Goal: Check status: Check status

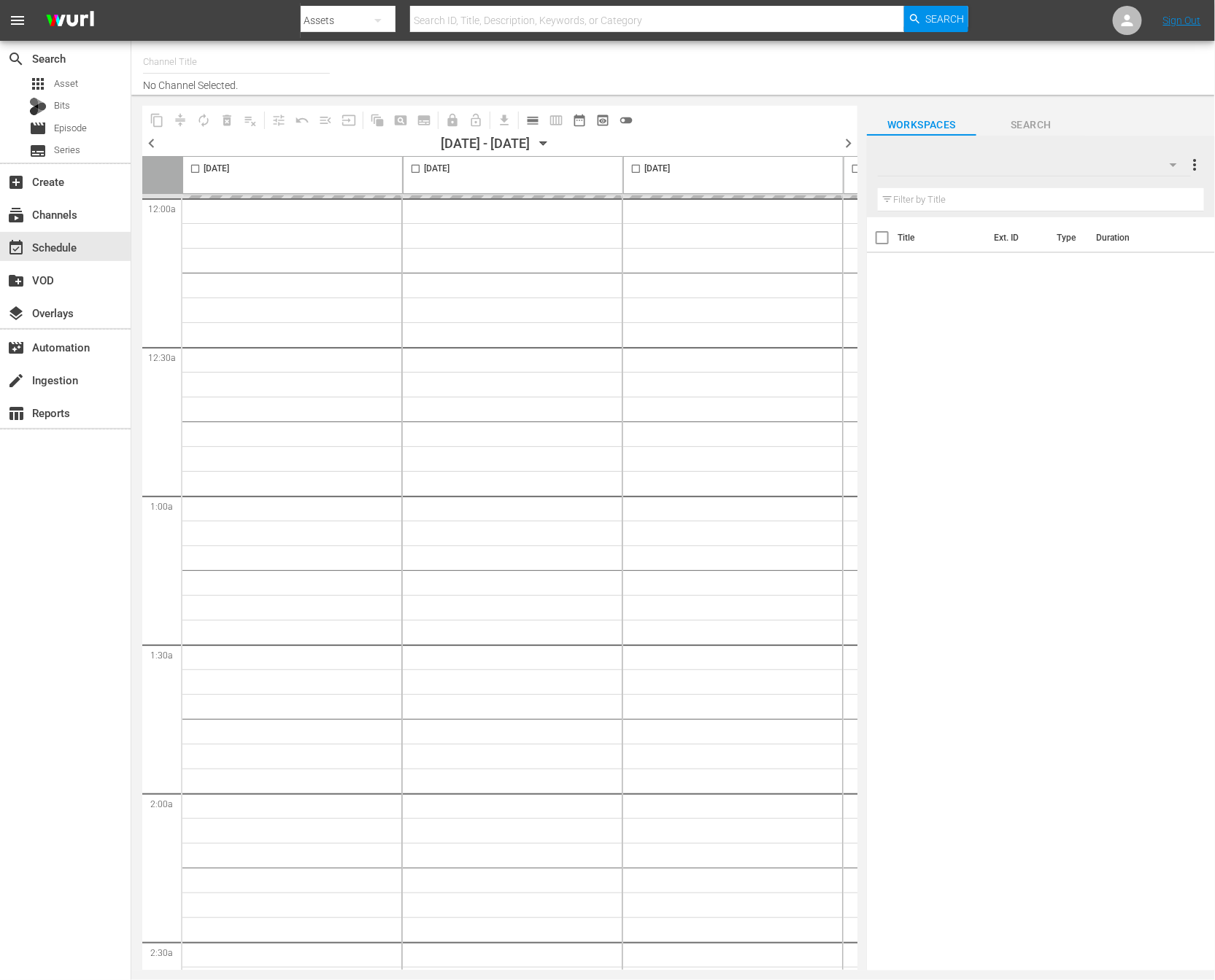
type input "NEW KPOP (617)"
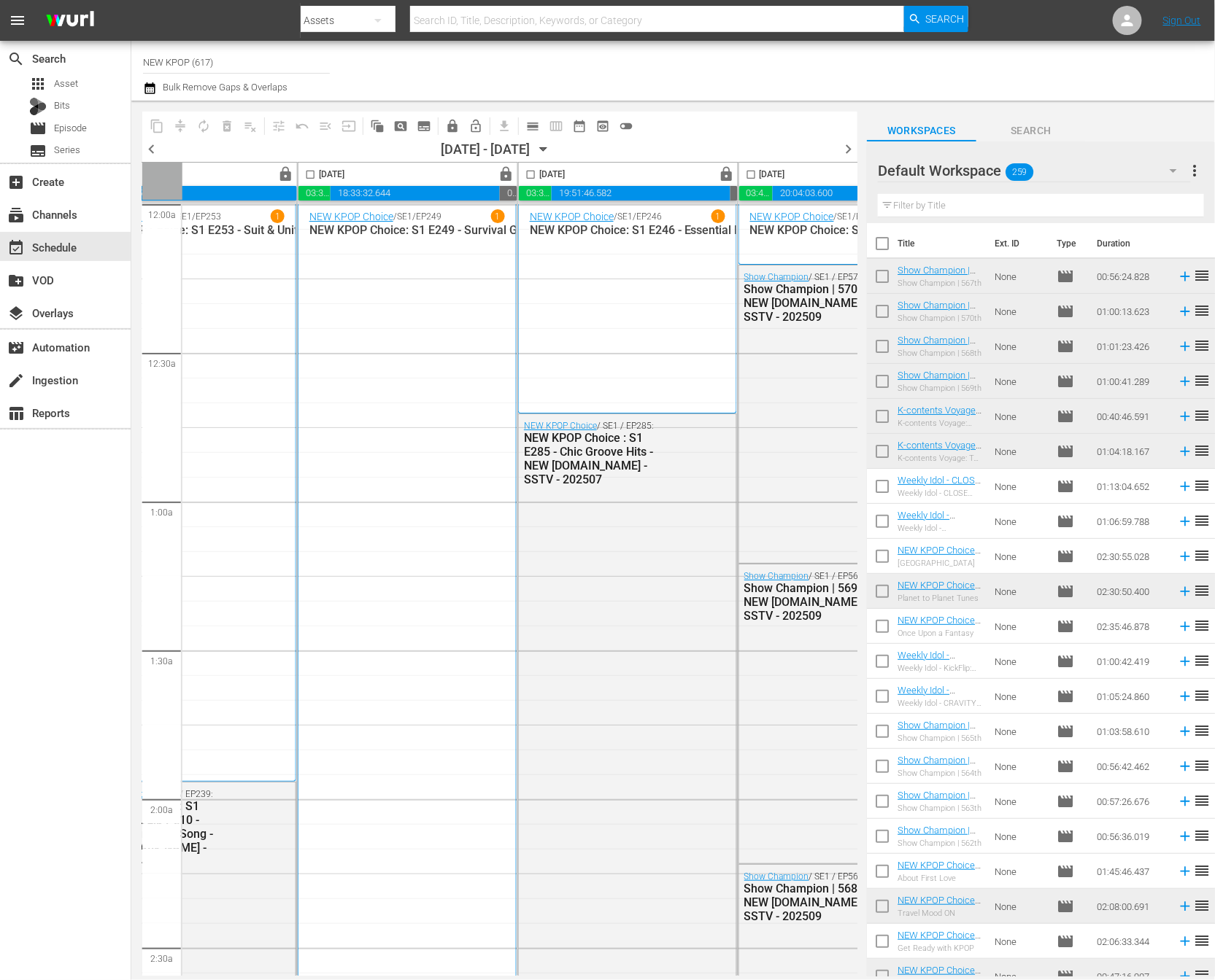
scroll to position [0, 870]
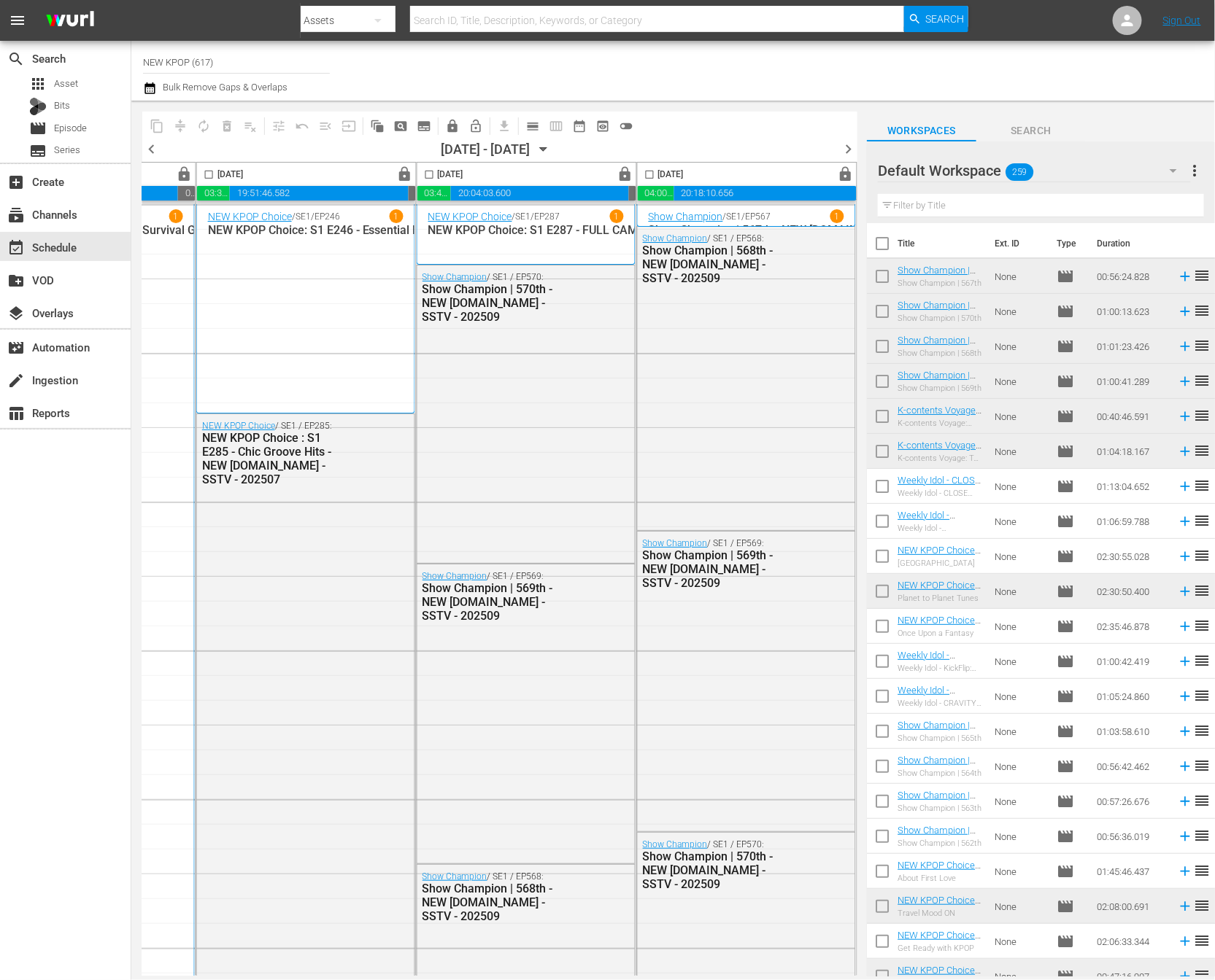
click at [843, 148] on span "chevron_right" at bounding box center [848, 149] width 18 height 18
